Goal: Information Seeking & Learning: Learn about a topic

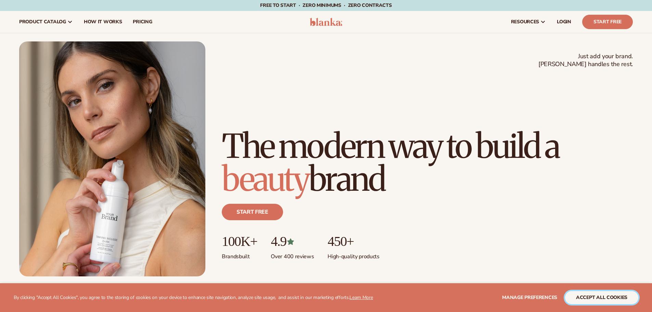
click at [615, 294] on button "accept all cookies" at bounding box center [601, 297] width 73 height 13
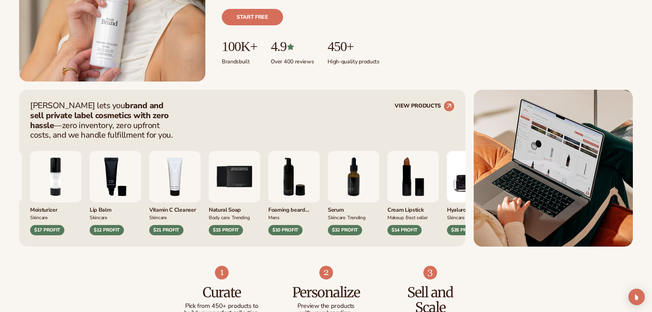
scroll to position [205, 0]
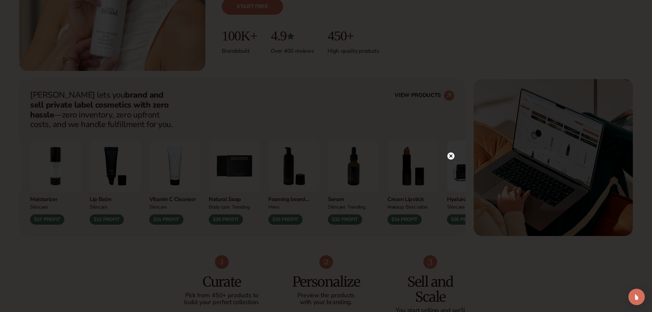
click at [178, 165] on div at bounding box center [326, 156] width 652 height 312
click at [450, 77] on circle at bounding box center [451, 77] width 7 height 7
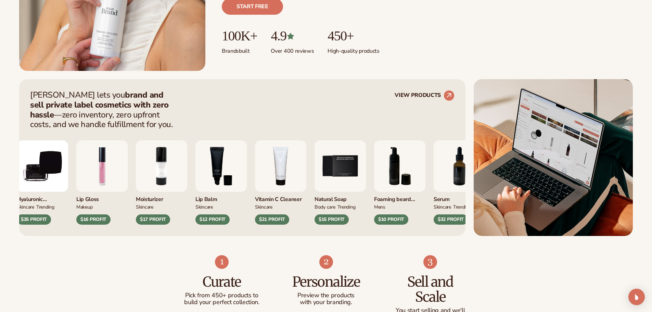
click at [526, 179] on div "Blanka lets you brand and sell private label cosmetics with zero hassle —zero i…" at bounding box center [326, 157] width 614 height 157
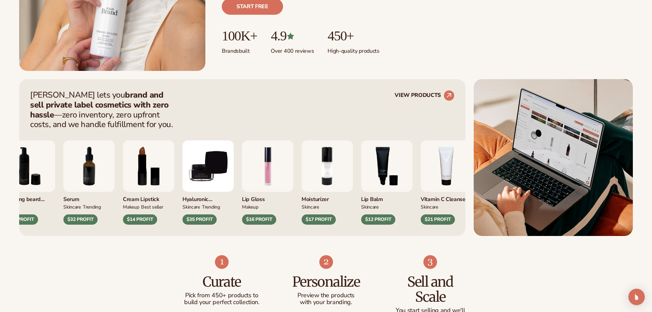
click at [353, 166] on div "Foaming beard wash mens $10 PROFIT Serum SKINCARE TRENDING $32 PROFIT MAKEUP" at bounding box center [216, 182] width 425 height 84
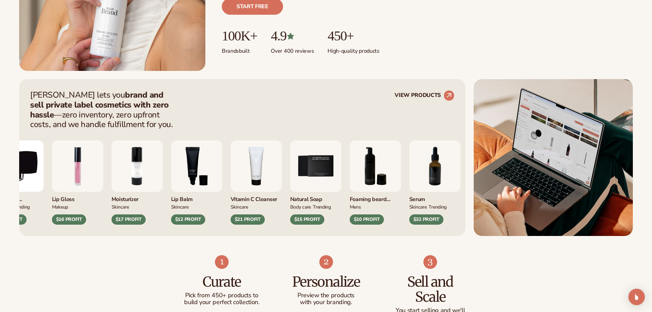
click at [373, 161] on div "Hyaluronic moisturizer SKINCARE TRENDING $35 PROFIT Lip Gloss MAKEUP $16 PROFIT" at bounding box center [204, 182] width 425 height 84
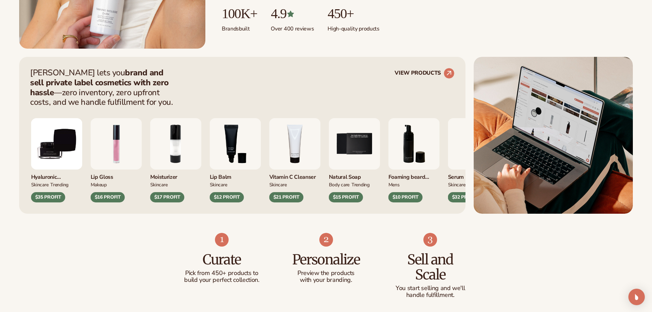
scroll to position [308, 0]
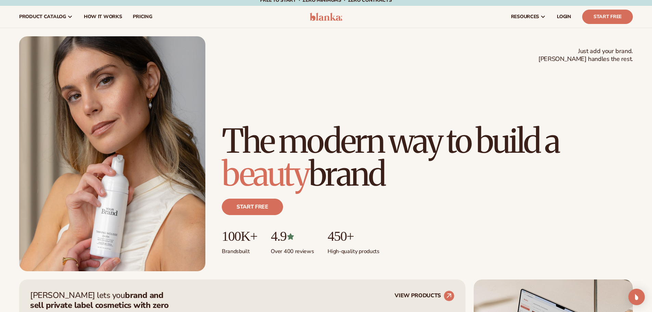
scroll to position [0, 0]
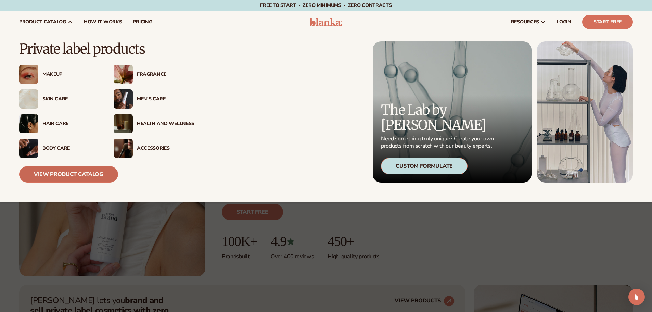
click at [65, 175] on link "View Product Catalog" at bounding box center [68, 174] width 99 height 16
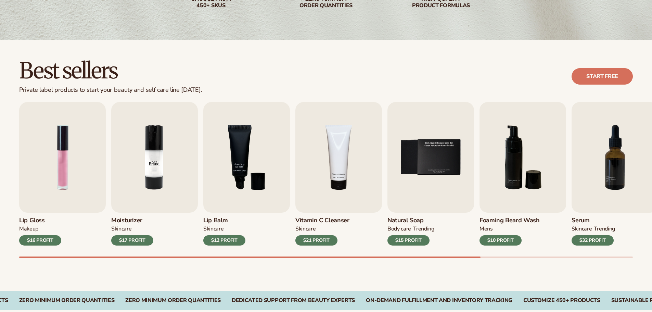
scroll to position [171, 0]
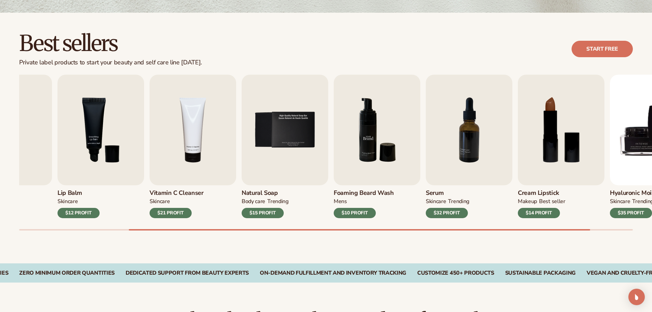
click at [334, 135] on img "6 / 9" at bounding box center [377, 130] width 87 height 111
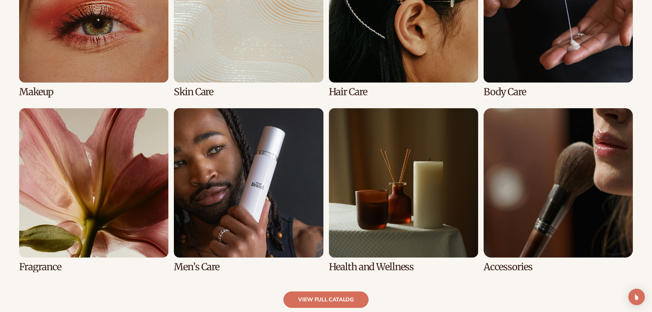
scroll to position [856, 0]
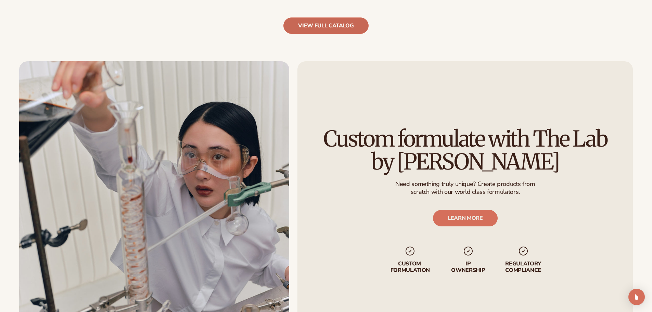
click at [331, 25] on link "view full catalog" at bounding box center [326, 25] width 85 height 16
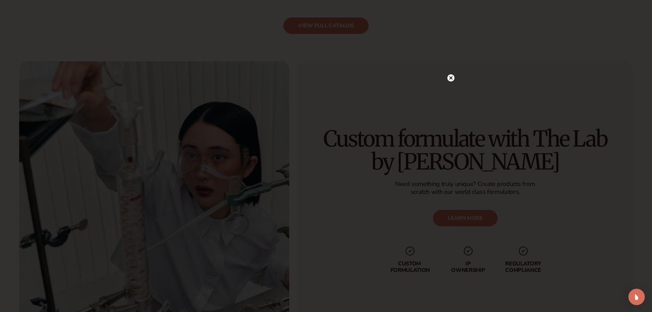
click at [451, 77] on circle at bounding box center [451, 77] width 7 height 7
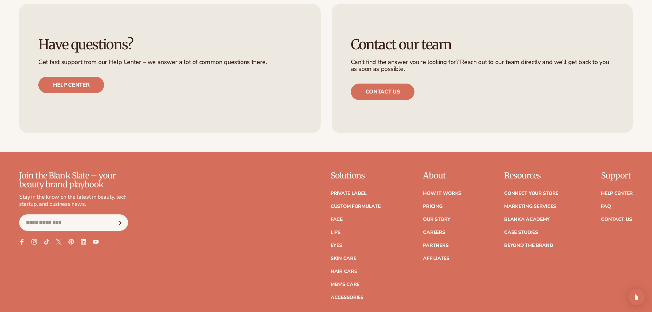
scroll to position [1233, 0]
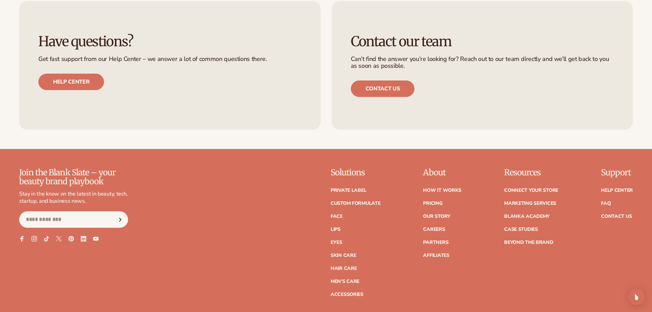
drag, startPoint x: 323, startPoint y: 134, endPoint x: 316, endPoint y: 46, distance: 87.9
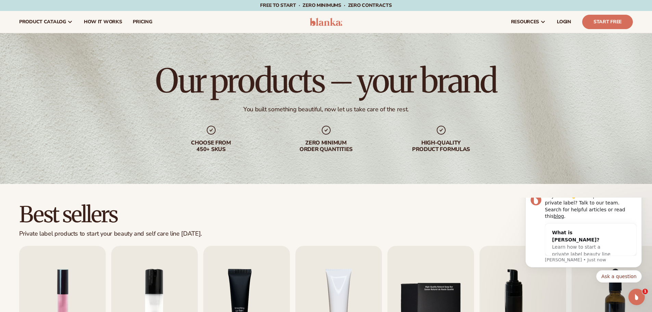
scroll to position [0, 0]
click at [638, 192] on icon "Dismiss notification" at bounding box center [640, 191] width 4 height 4
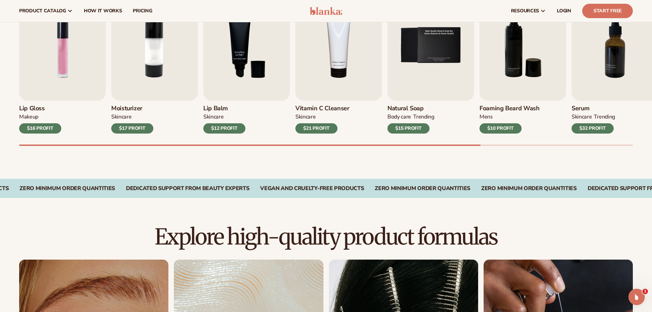
scroll to position [240, 0]
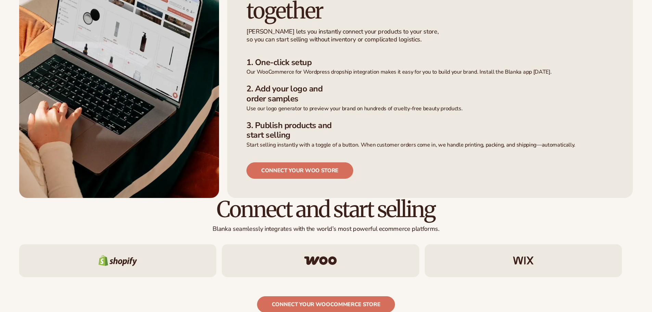
scroll to position [285, 0]
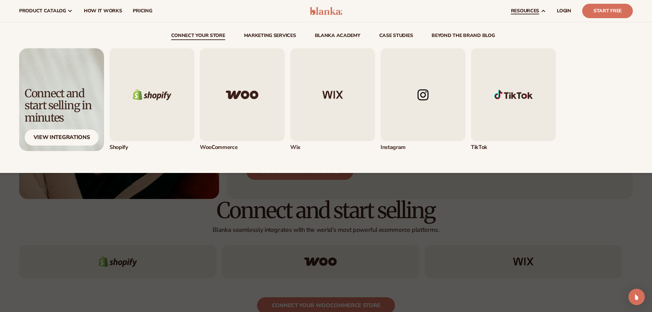
click at [141, 97] on img "1 / 5" at bounding box center [152, 94] width 85 height 93
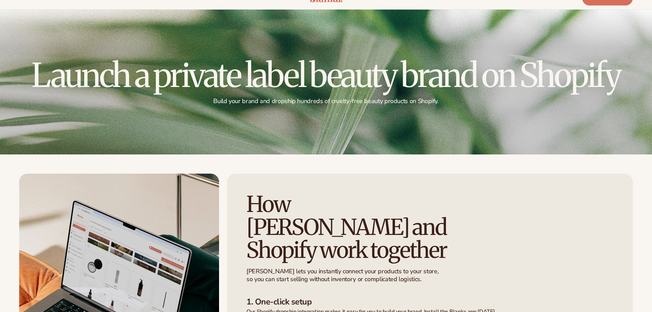
scroll to position [137, 0]
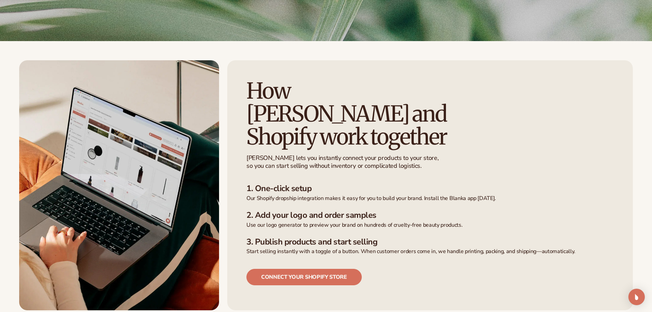
click at [223, 157] on div "How Blanka and  Shopify work together Blanka lets you instantly connect your pr…" at bounding box center [326, 185] width 614 height 250
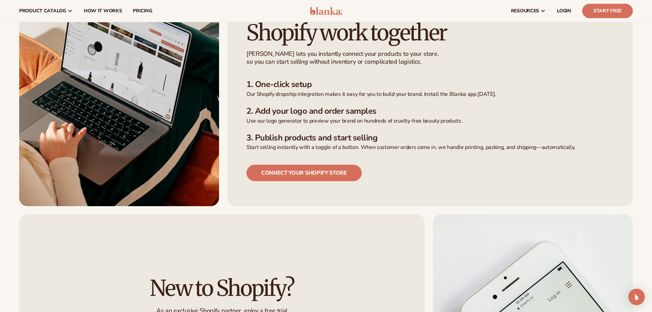
scroll to position [240, 0]
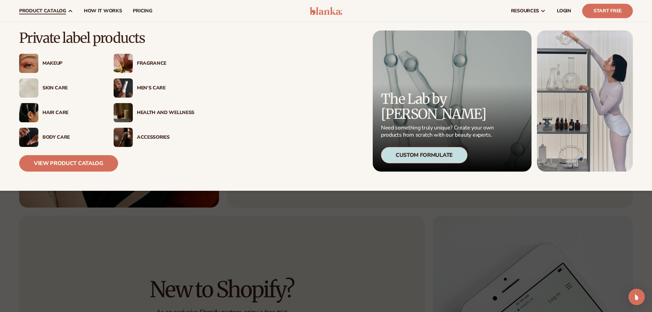
click at [46, 8] on span "product catalog" at bounding box center [42, 10] width 47 height 5
click at [417, 148] on div "Custom Formulate" at bounding box center [424, 155] width 87 height 16
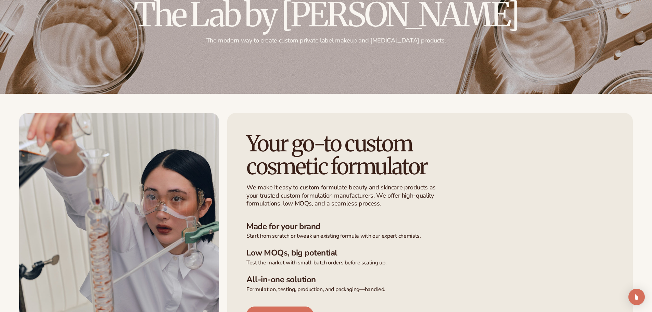
scroll to position [171, 0]
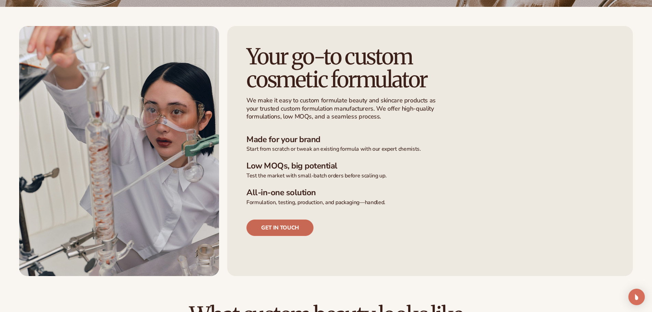
click at [289, 224] on link "Get in touch" at bounding box center [280, 228] width 67 height 16
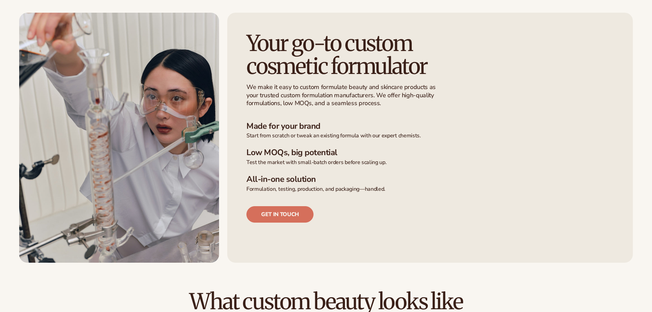
scroll to position [445, 0]
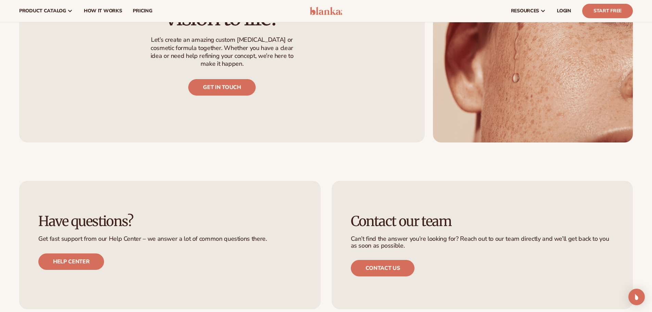
drag, startPoint x: 261, startPoint y: 175, endPoint x: 258, endPoint y: 126, distance: 49.1
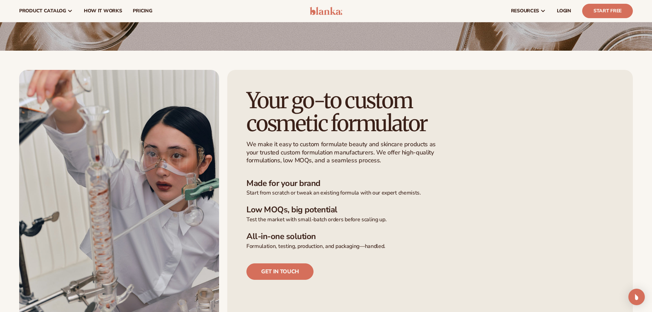
scroll to position [0, 0]
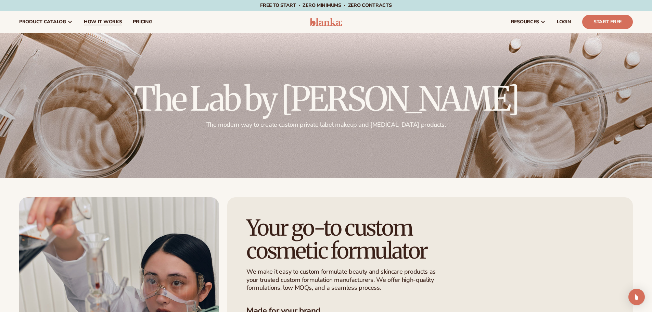
click at [107, 23] on span "How It Works" at bounding box center [103, 21] width 38 height 5
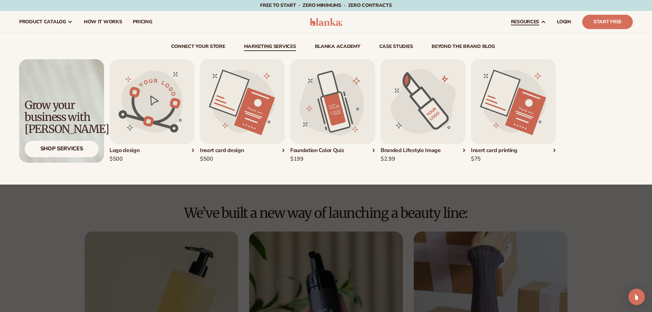
click at [169, 120] on img "1 / 5" at bounding box center [152, 101] width 85 height 85
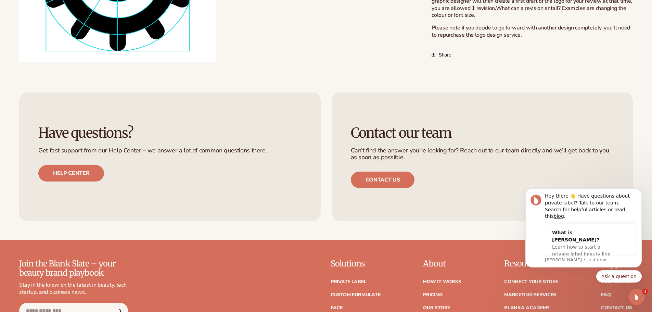
scroll to position [479, 0]
